Goal: Use online tool/utility

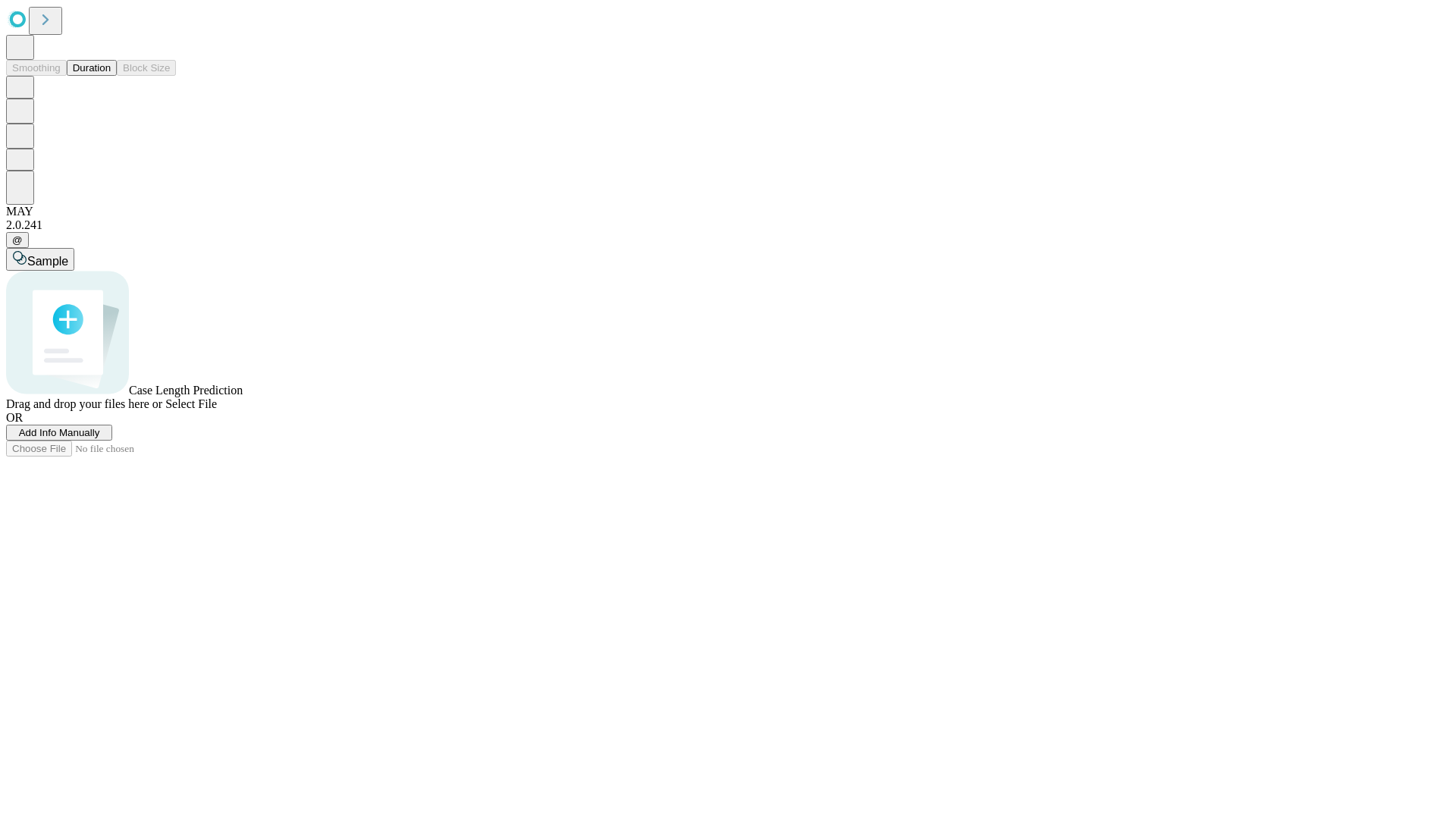
click at [100, 439] on span "Add Info Manually" at bounding box center [59, 433] width 82 height 12
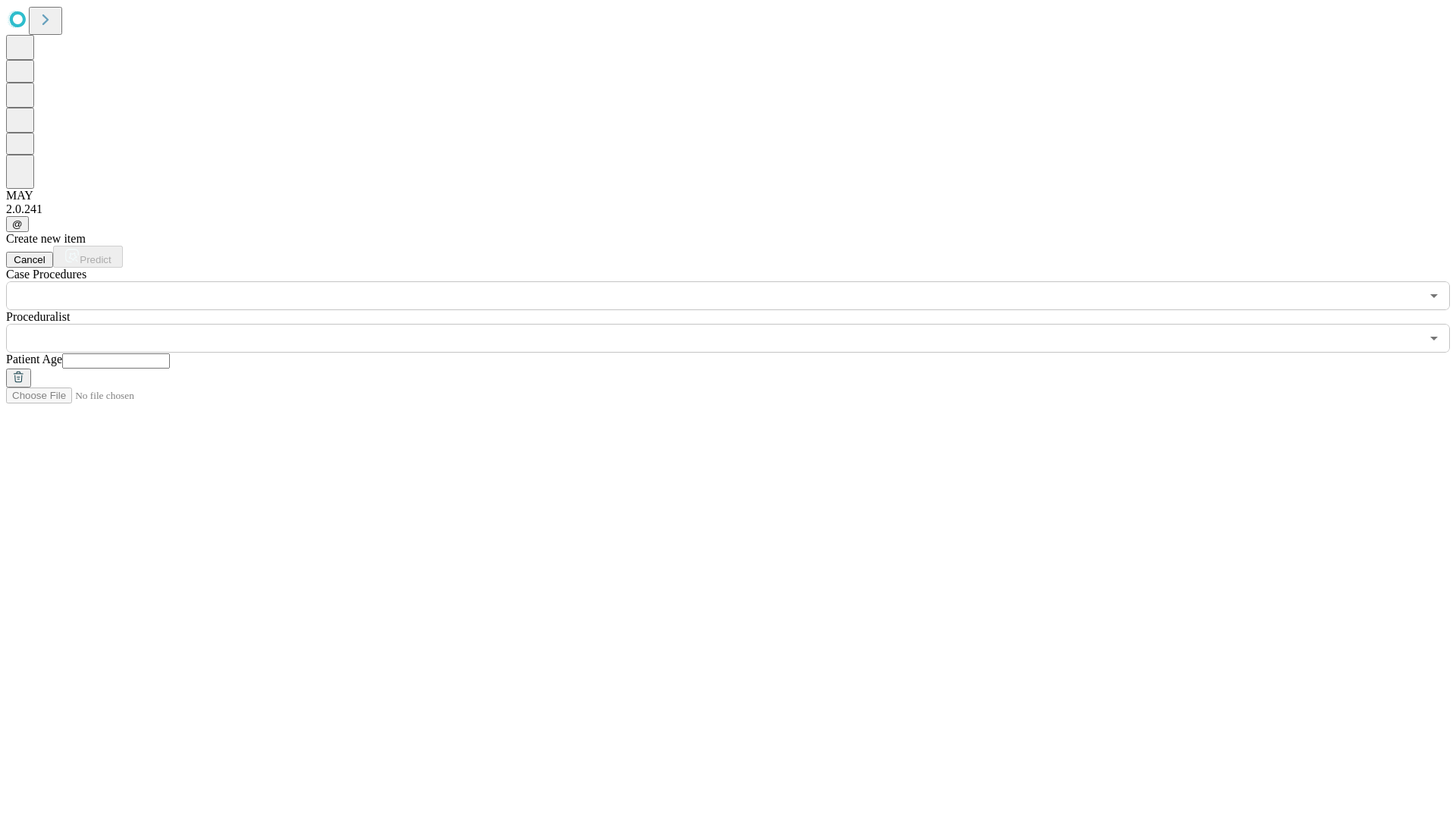
click at [170, 354] on input "text" at bounding box center [116, 361] width 108 height 15
type input "**"
click at [738, 323] on input "text" at bounding box center [713, 337] width 1415 height 29
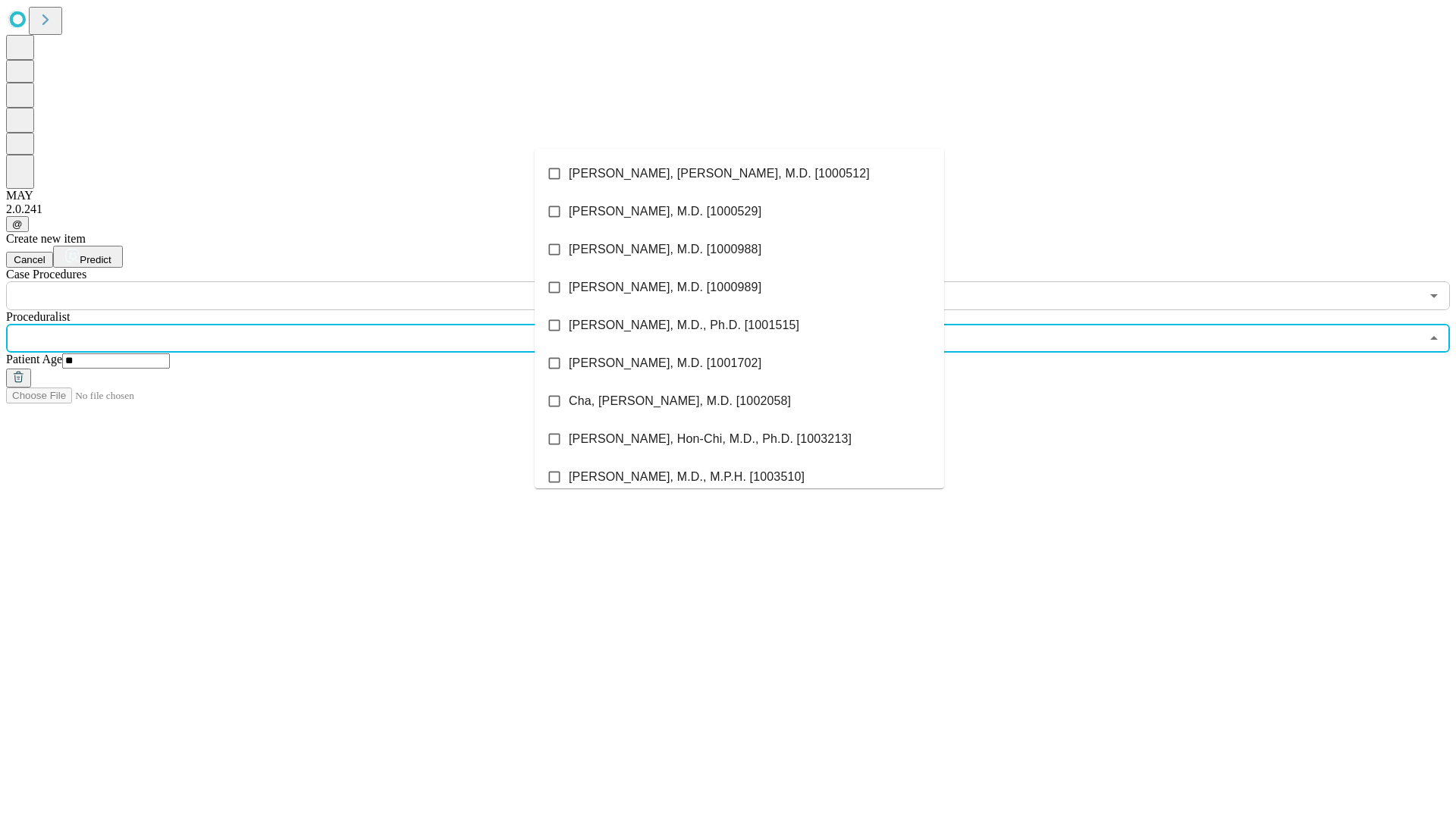
click at [739, 174] on li "[PERSON_NAME], [PERSON_NAME], M.D. [1000512]" at bounding box center [739, 173] width 410 height 38
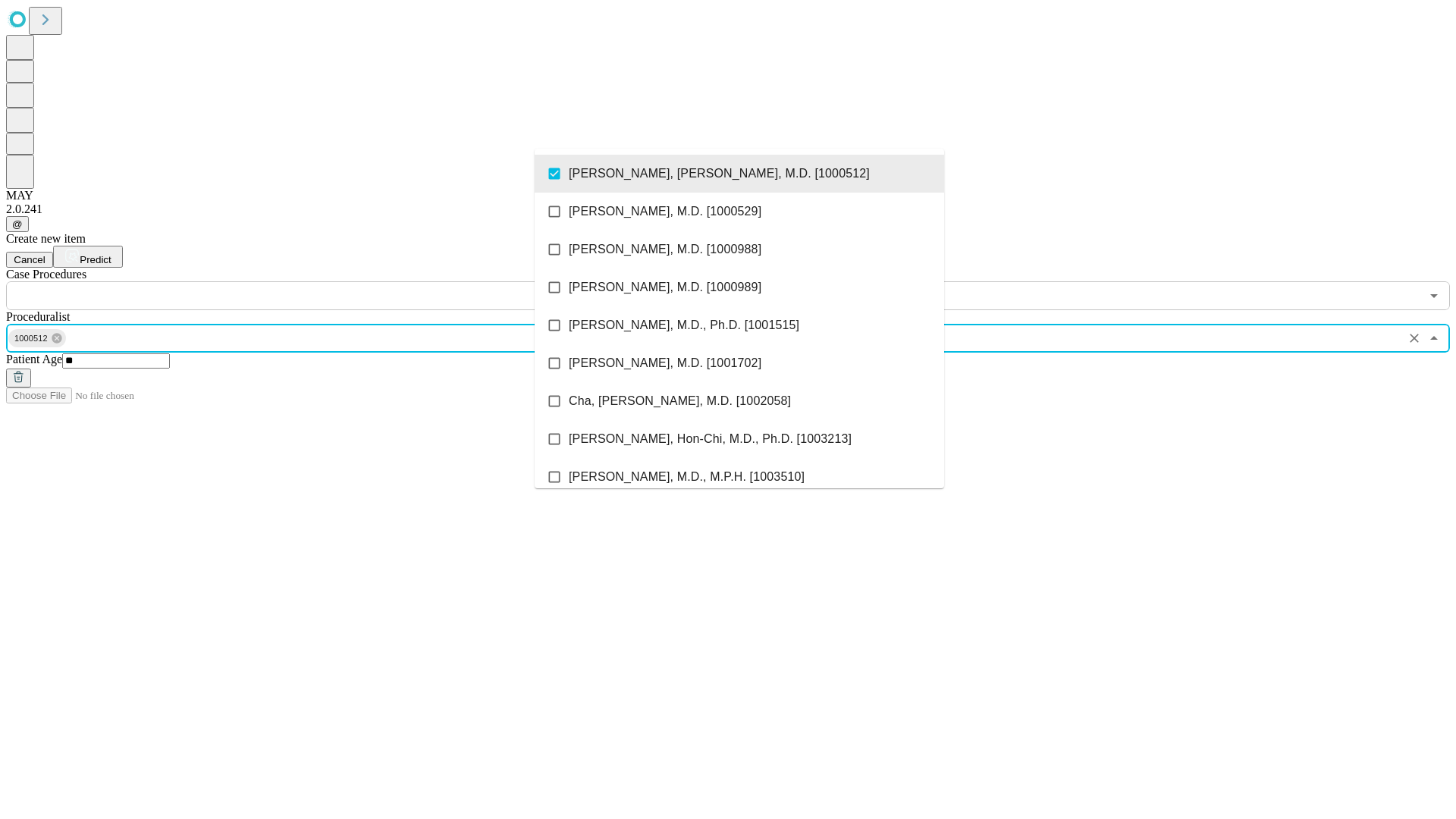
click at [319, 281] on input "text" at bounding box center [713, 295] width 1415 height 29
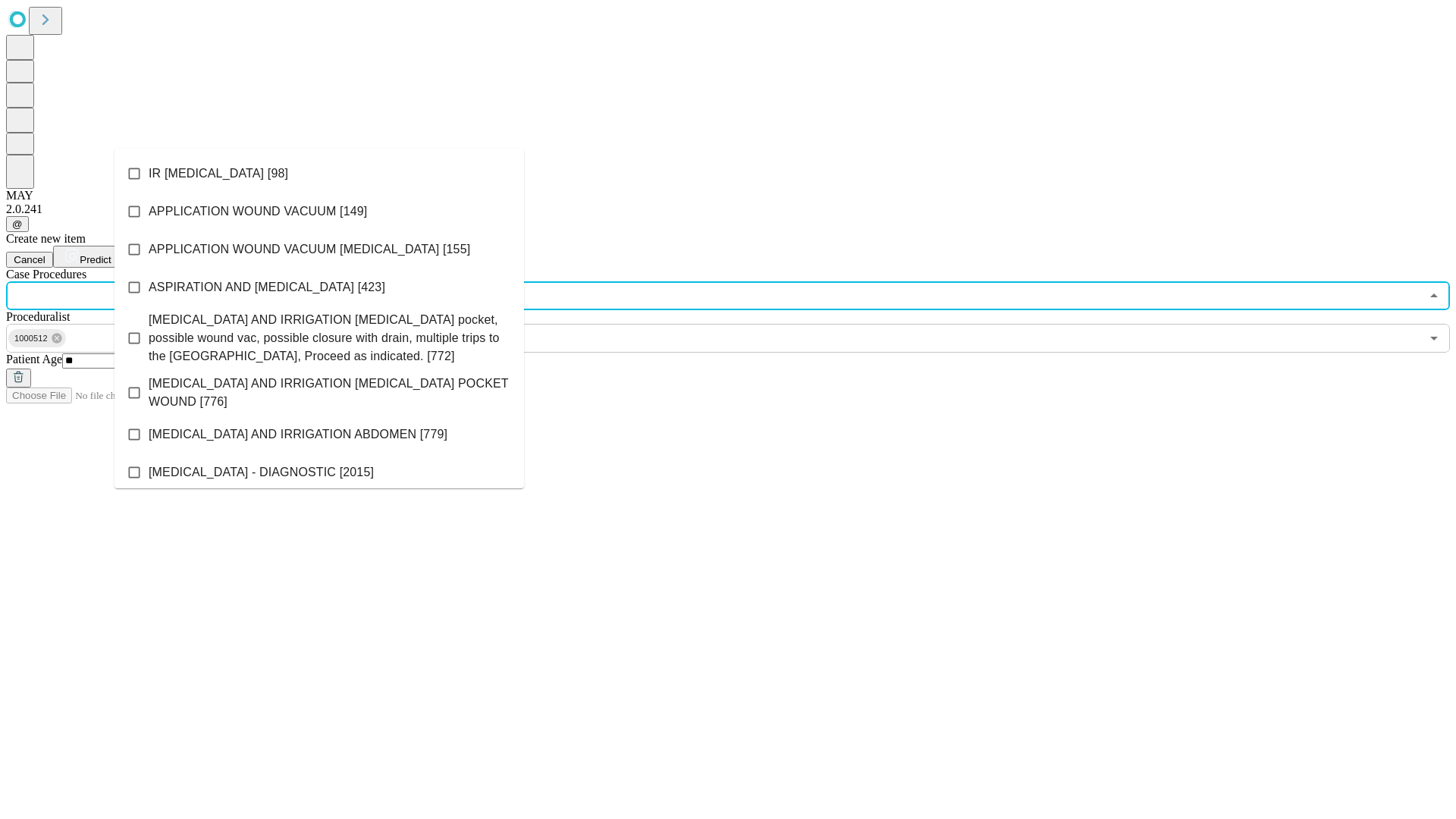
click at [320, 174] on li "IR [MEDICAL_DATA] [98]" at bounding box center [319, 173] width 410 height 38
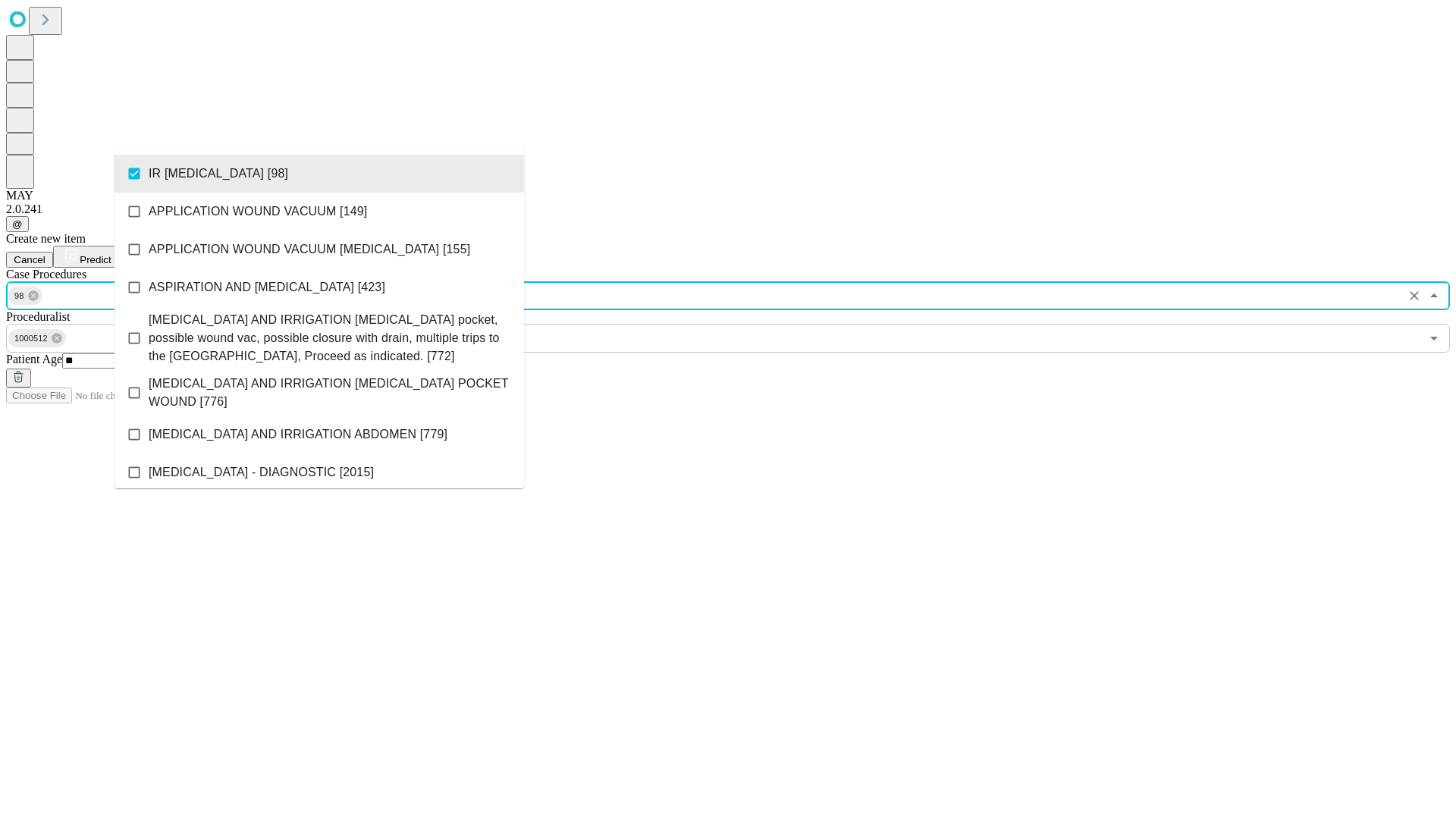
click at [111, 254] on span "Predict" at bounding box center [95, 260] width 31 height 12
